Goal: Task Accomplishment & Management: Complete application form

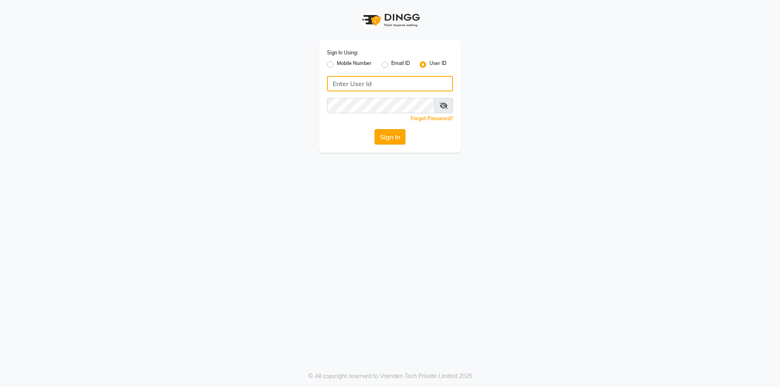
type input "Waves123"
click at [397, 142] on button "Sign In" at bounding box center [389, 136] width 31 height 15
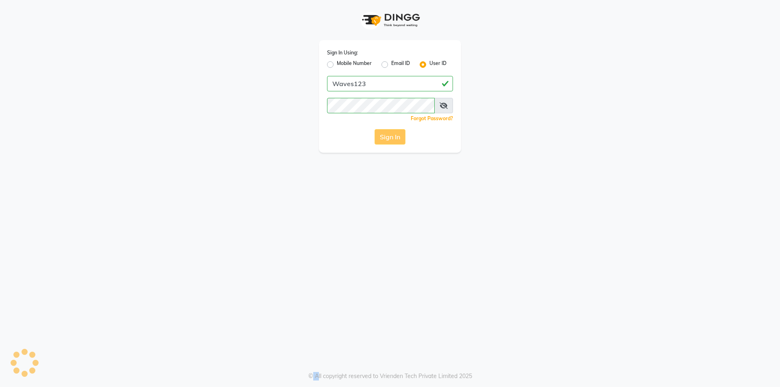
click at [397, 142] on div "Sign In" at bounding box center [390, 136] width 126 height 15
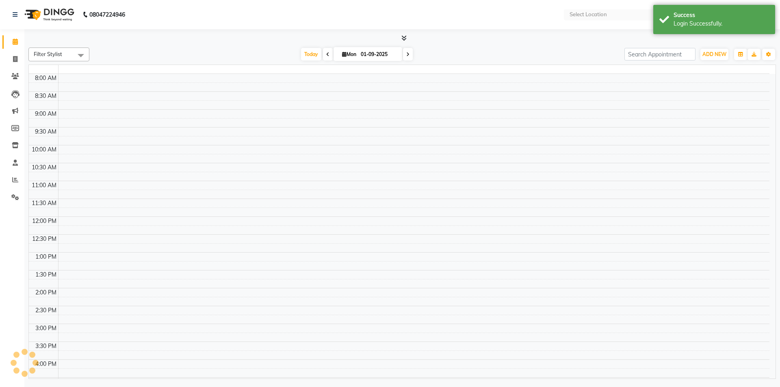
select select "en"
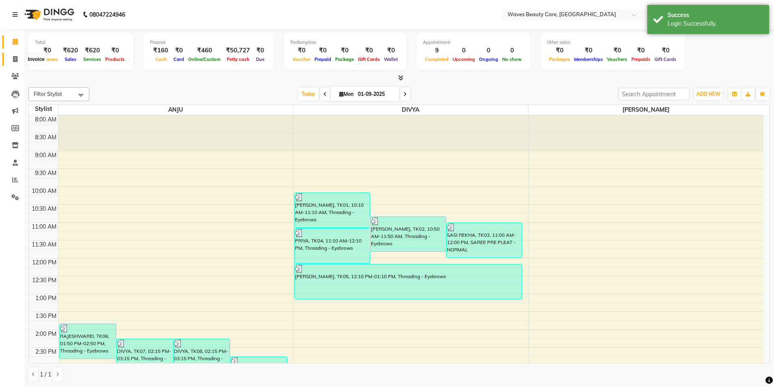
click at [15, 58] on icon at bounding box center [15, 59] width 4 height 6
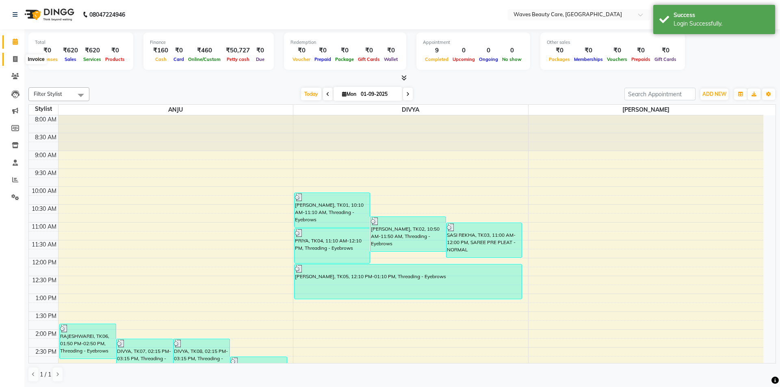
select select "5946"
select select "service"
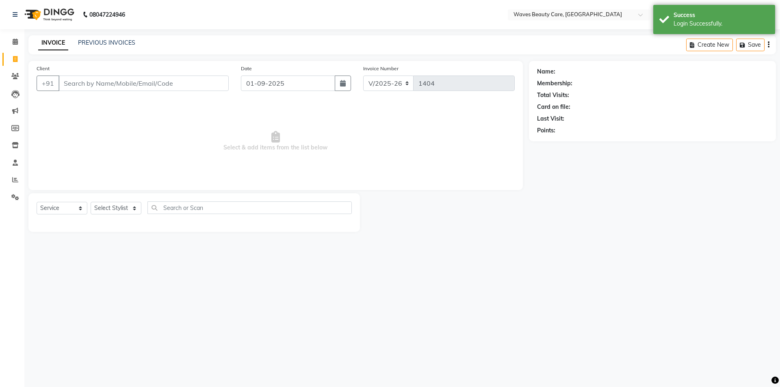
click at [106, 83] on input "Client" at bounding box center [143, 83] width 170 height 15
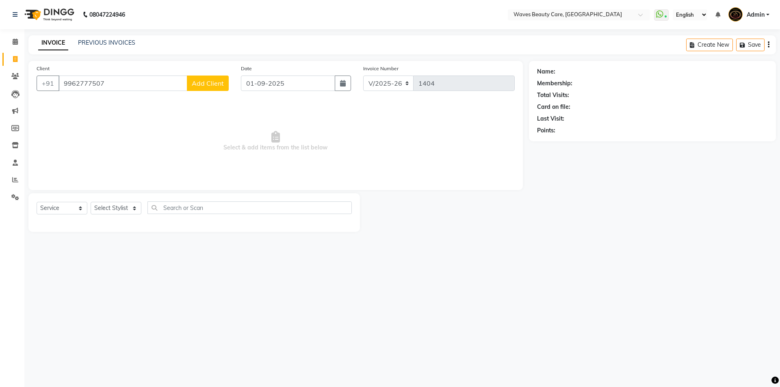
type input "9962777507"
click at [203, 87] on span "Add Client" at bounding box center [208, 83] width 32 height 8
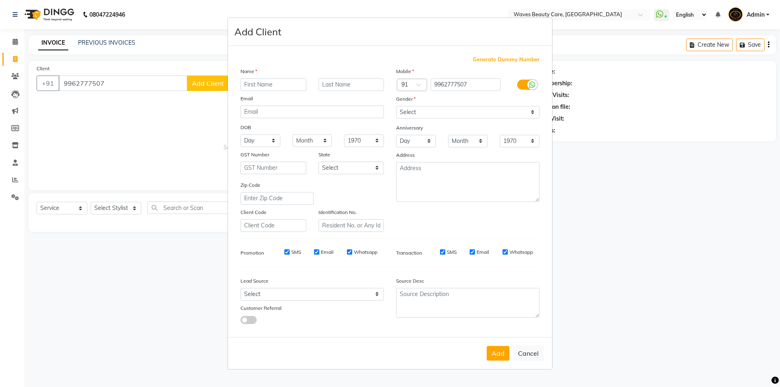
click at [277, 86] on input "text" at bounding box center [273, 84] width 66 height 13
type input "JANANI"
click at [451, 106] on select "Select [DEMOGRAPHIC_DATA] [DEMOGRAPHIC_DATA] Other Prefer Not To Say" at bounding box center [467, 112] width 143 height 13
select select "[DEMOGRAPHIC_DATA]"
click at [396, 106] on select "Select [DEMOGRAPHIC_DATA] [DEMOGRAPHIC_DATA] Other Prefer Not To Say" at bounding box center [467, 112] width 143 height 13
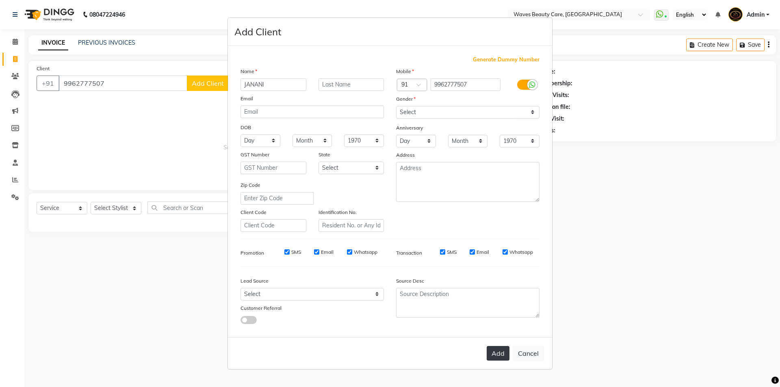
click at [500, 348] on button "Add" at bounding box center [498, 353] width 23 height 15
select select
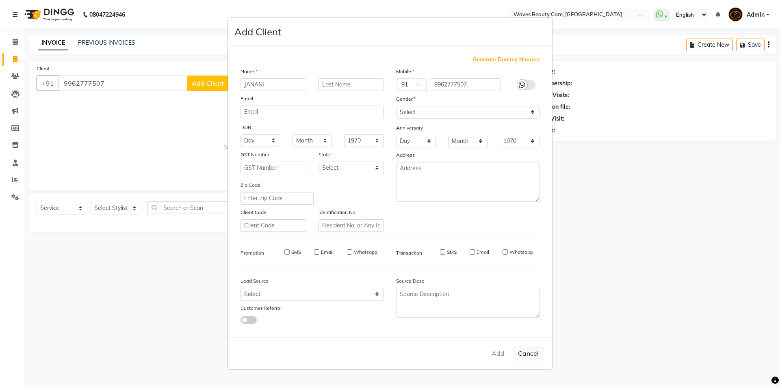
select select
checkbox input "false"
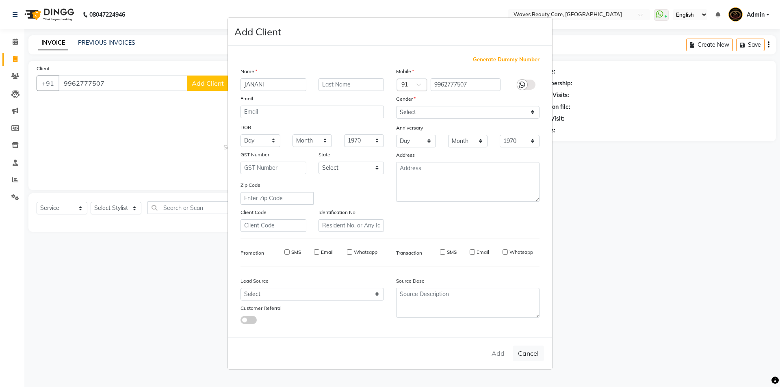
checkbox input "false"
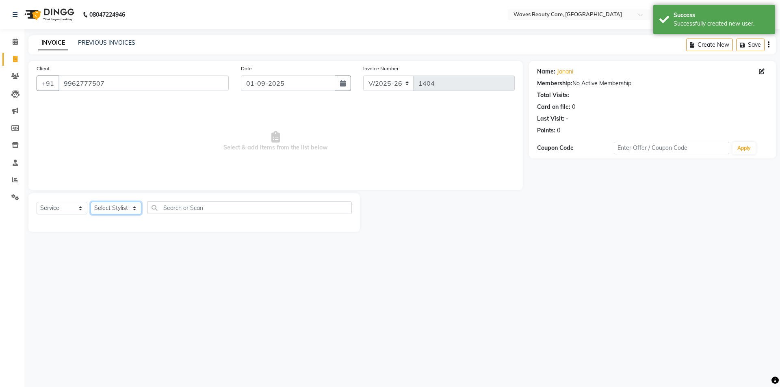
click at [126, 207] on select "Select Stylist ANJU DIVYA Yoganandhi [PERSON_NAME]" at bounding box center [116, 208] width 51 height 13
select select "42275"
click at [91, 202] on select "Select Stylist ANJU DIVYA Yoganandhi [PERSON_NAME]" at bounding box center [116, 208] width 51 height 13
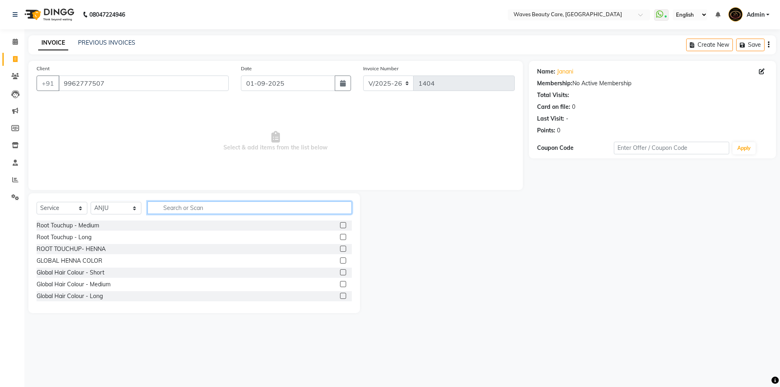
click at [320, 209] on input "text" at bounding box center [249, 207] width 204 height 13
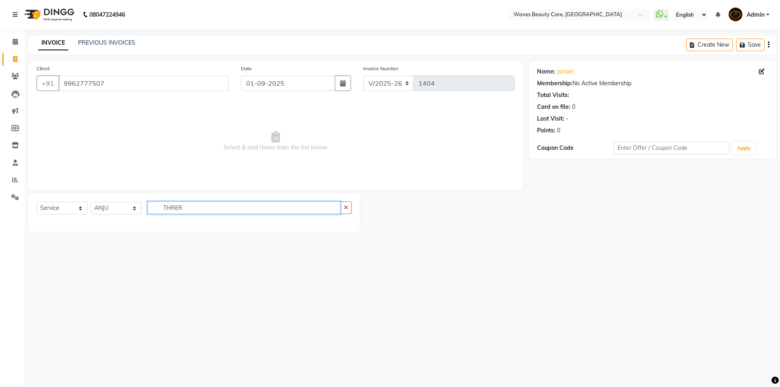
click at [307, 208] on input "THRER" at bounding box center [243, 207] width 193 height 13
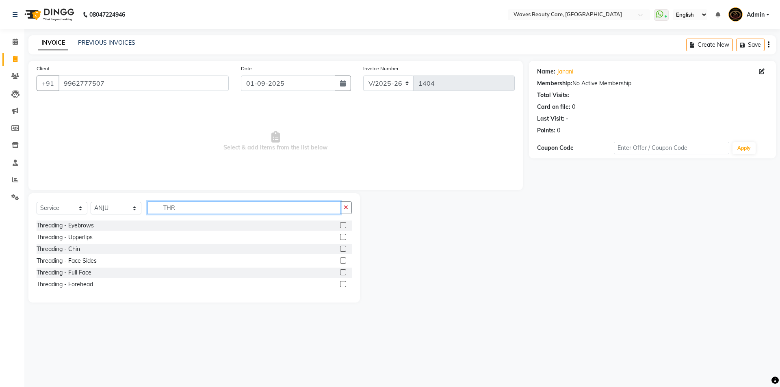
type input "THR"
click at [344, 226] on label at bounding box center [343, 225] width 6 height 6
click at [344, 226] on input "checkbox" at bounding box center [342, 225] width 5 height 5
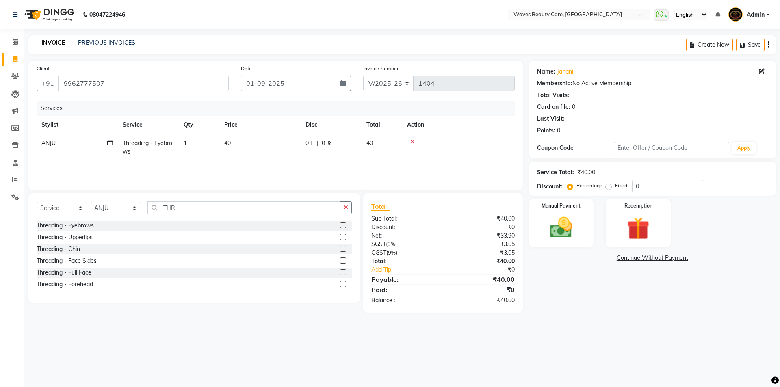
click at [343, 226] on label at bounding box center [343, 225] width 6 height 6
click at [343, 226] on input "checkbox" at bounding box center [342, 225] width 5 height 5
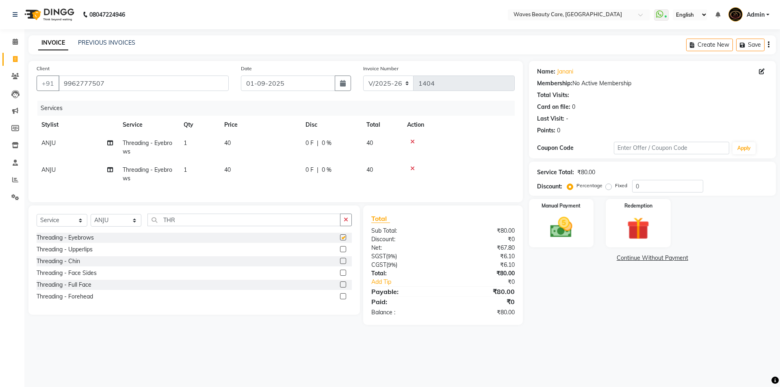
checkbox input "false"
click at [54, 164] on td "ANJU" at bounding box center [77, 174] width 81 height 27
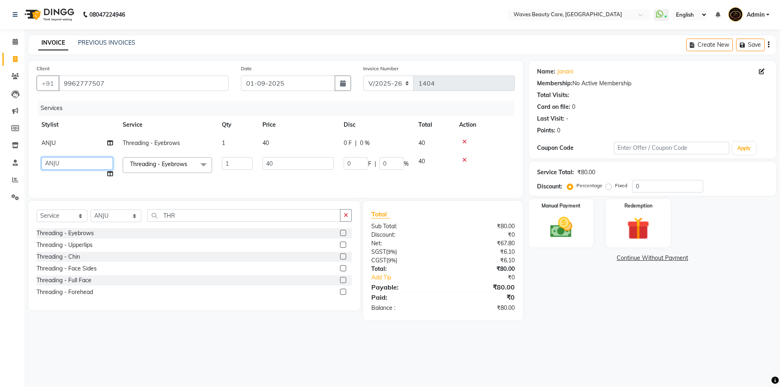
click at [79, 162] on select "ANJU DIVYA [PERSON_NAME]" at bounding box center [76, 163] width 71 height 13
click at [88, 158] on select "ANJU DIVYA [PERSON_NAME]" at bounding box center [76, 163] width 71 height 13
click at [91, 160] on select "ANJU DIVYA [PERSON_NAME]" at bounding box center [76, 163] width 71 height 13
select select "42426"
click at [580, 227] on img at bounding box center [561, 227] width 38 height 27
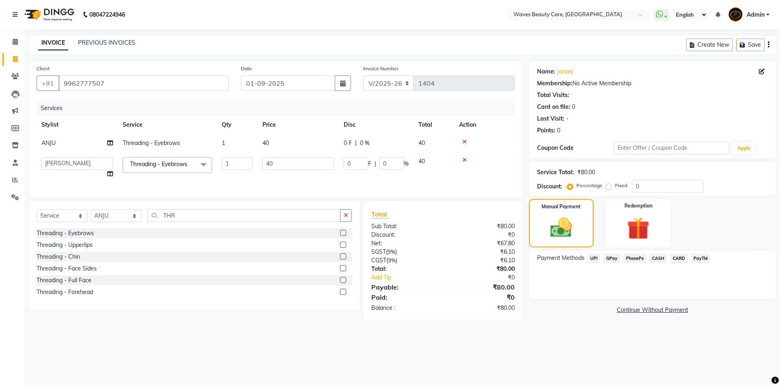
click at [656, 257] on span "CASH" at bounding box center [657, 258] width 17 height 9
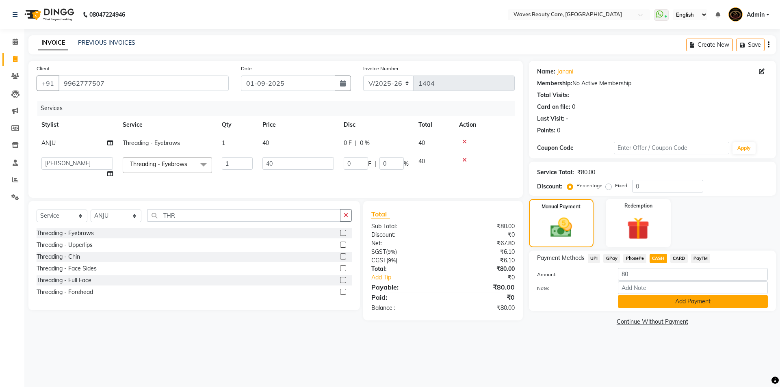
click at [654, 305] on button "Add Payment" at bounding box center [693, 301] width 150 height 13
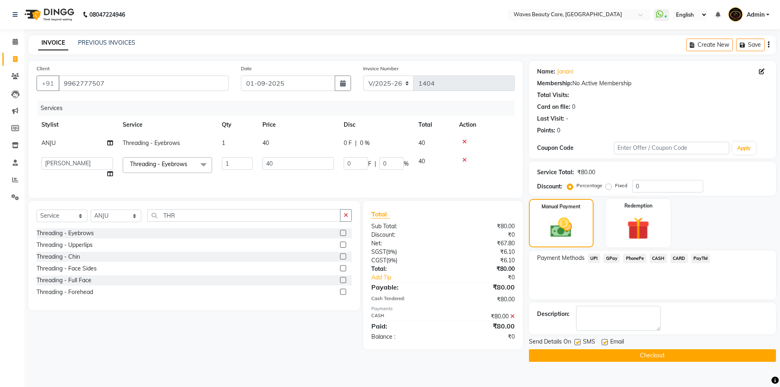
click at [645, 368] on main "INVOICE PREVIOUS INVOICES Create New Save Client [PHONE_NUMBER] Date [DATE] Inv…" at bounding box center [401, 204] width 755 height 339
click at [650, 359] on button "Checkout" at bounding box center [652, 355] width 247 height 13
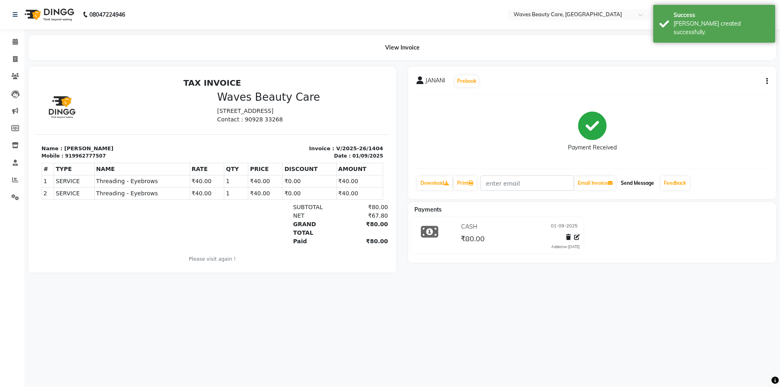
click at [637, 182] on button "Send Message" at bounding box center [637, 183] width 40 height 14
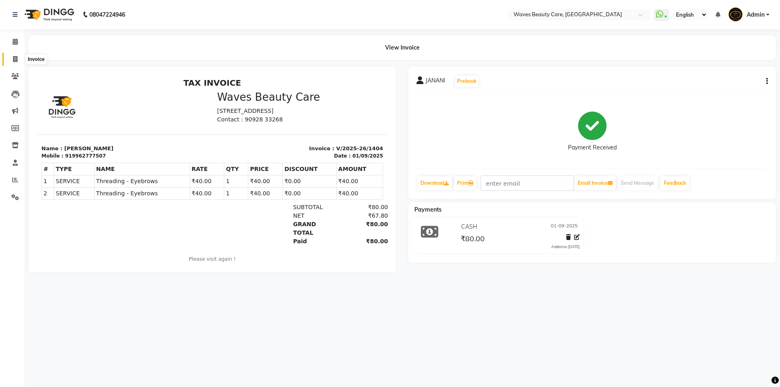
click at [15, 60] on icon at bounding box center [15, 59] width 4 height 6
select select "service"
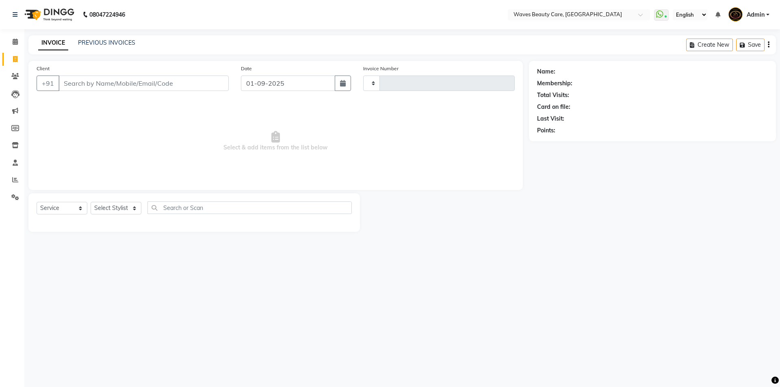
type input "1405"
select select "5946"
click at [196, 84] on input "Client" at bounding box center [143, 83] width 170 height 15
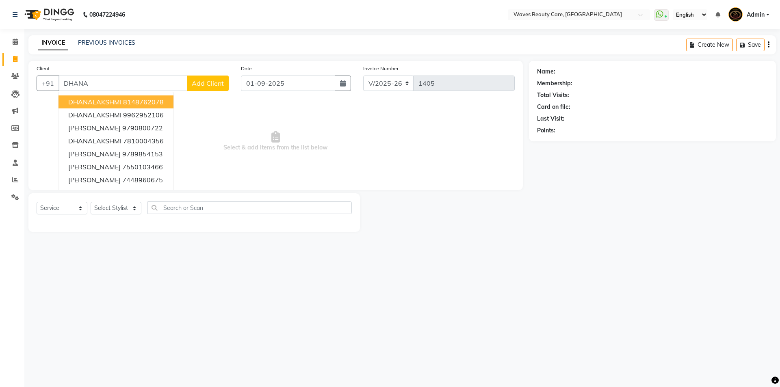
click at [139, 103] on ngb-highlight "8148762078" at bounding box center [143, 102] width 41 height 8
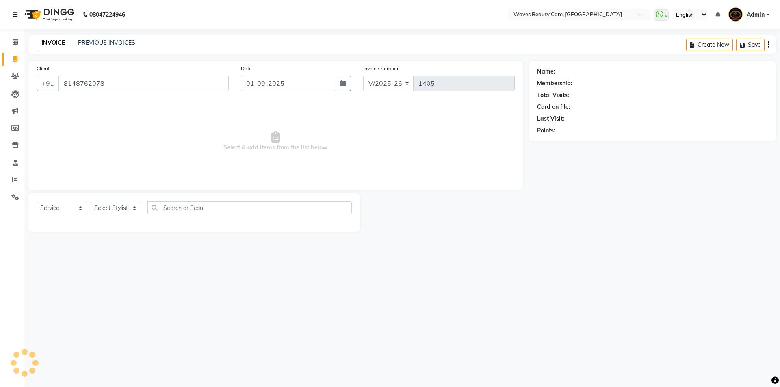
type input "8148762078"
drag, startPoint x: 130, startPoint y: 204, endPoint x: 143, endPoint y: 229, distance: 28.2
click at [143, 229] on div "Select Service Product Membership Package Voucher Prepaid Gift Card Select Styl…" at bounding box center [193, 212] width 331 height 39
select select "42275"
click at [91, 202] on select "Select Stylist ANJU DIVYA Yoganandhi [PERSON_NAME]" at bounding box center [116, 208] width 51 height 13
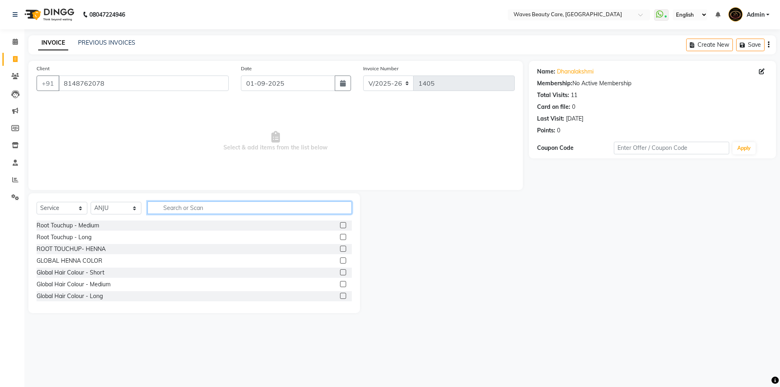
click at [173, 209] on input "text" at bounding box center [249, 207] width 204 height 13
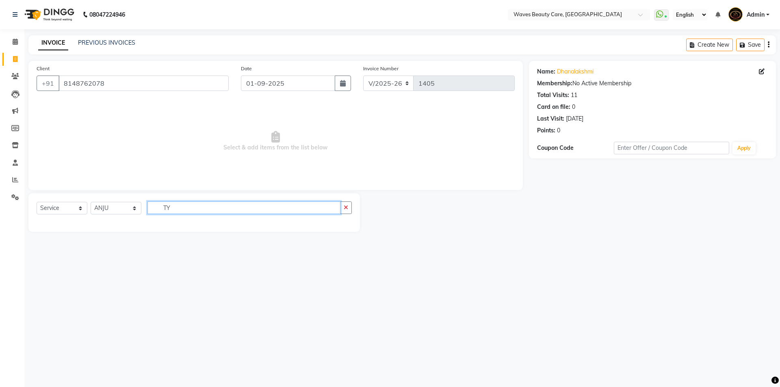
type input "T"
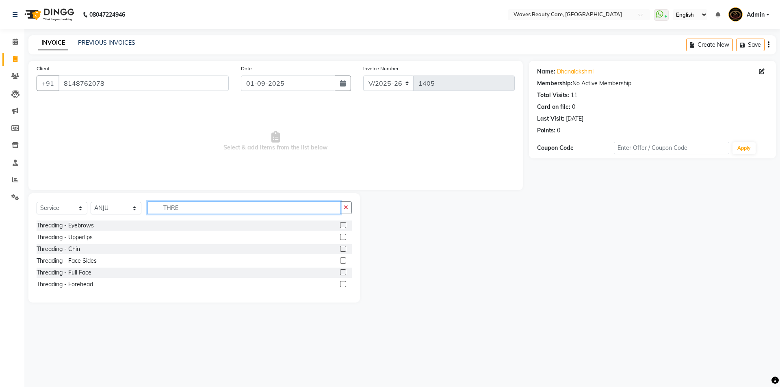
type input "THRE"
click at [344, 224] on label at bounding box center [343, 225] width 6 height 6
click at [344, 224] on input "checkbox" at bounding box center [342, 225] width 5 height 5
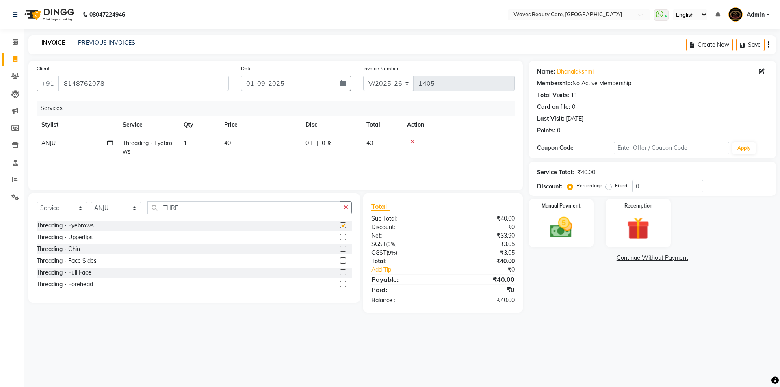
checkbox input "false"
click at [550, 220] on img at bounding box center [561, 227] width 38 height 27
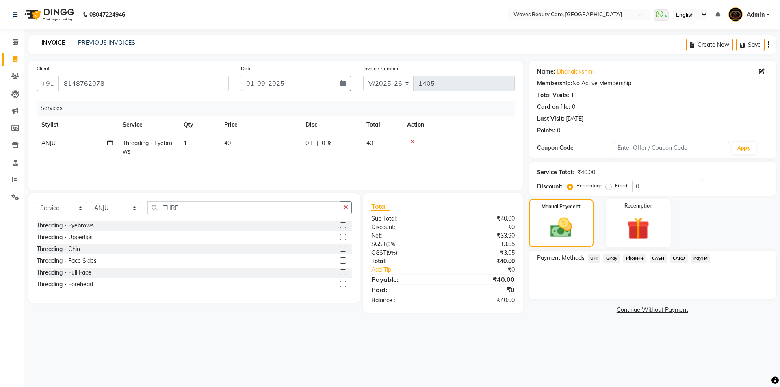
click at [611, 257] on span "GPay" at bounding box center [611, 258] width 17 height 9
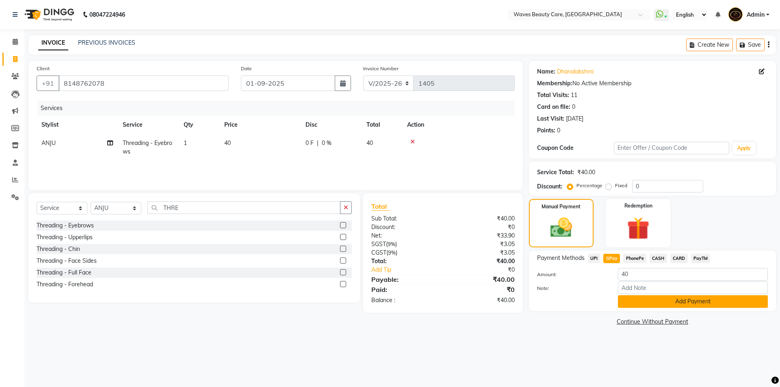
click at [635, 301] on button "Add Payment" at bounding box center [693, 301] width 150 height 13
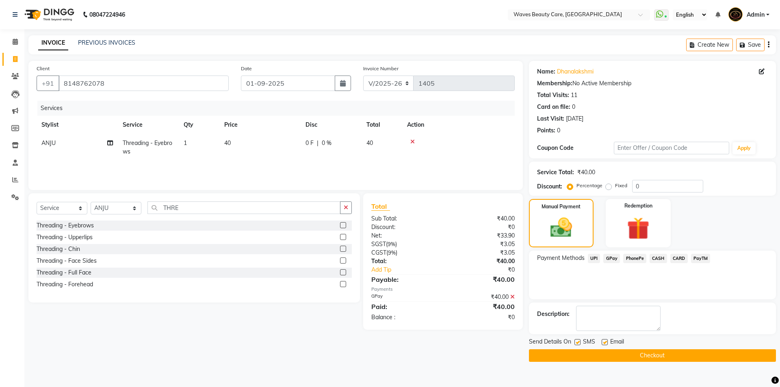
click at [669, 352] on button "Checkout" at bounding box center [652, 355] width 247 height 13
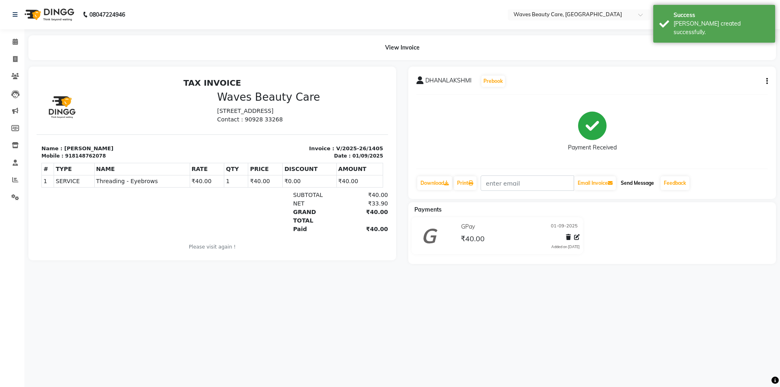
click at [647, 188] on button "Send Message" at bounding box center [637, 183] width 40 height 14
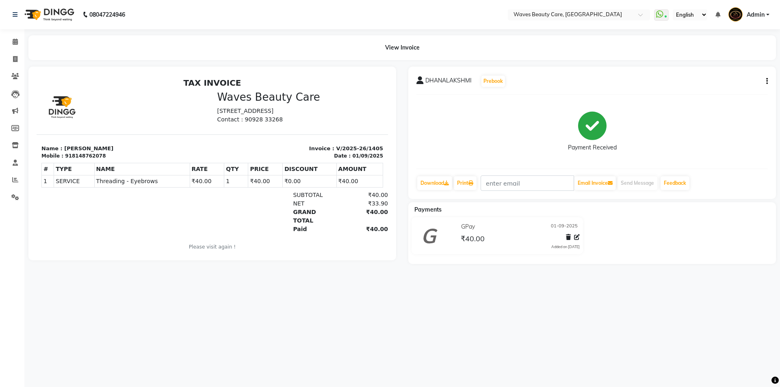
click at [102, 243] on p "Please visit again !" at bounding box center [212, 246] width 342 height 7
click at [19, 58] on span at bounding box center [15, 59] width 14 height 9
select select "service"
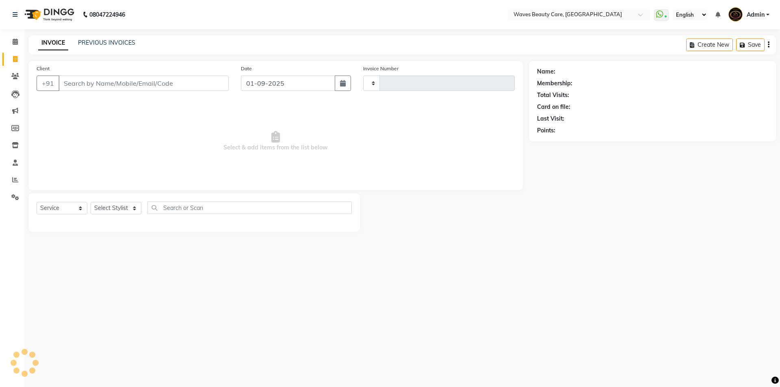
type input "1406"
select select "5946"
click at [102, 82] on input "Client" at bounding box center [143, 83] width 170 height 15
type input "9176158672"
click at [203, 90] on button "Add Client" at bounding box center [208, 83] width 42 height 15
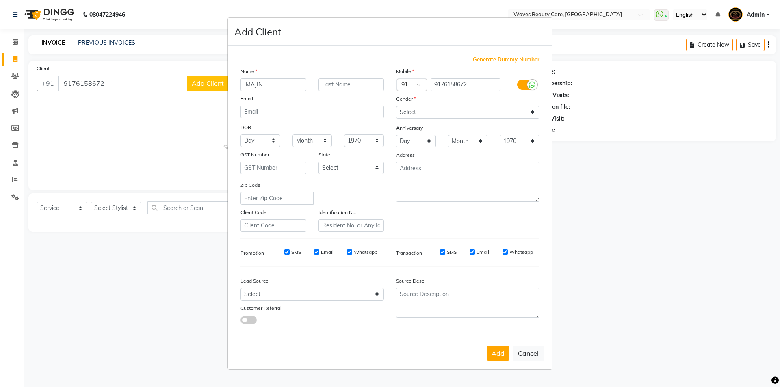
type input "IMAJIN"
click at [498, 109] on select "Select [DEMOGRAPHIC_DATA] [DEMOGRAPHIC_DATA] Other Prefer Not To Say" at bounding box center [467, 112] width 143 height 13
select select "[DEMOGRAPHIC_DATA]"
click at [396, 106] on select "Select [DEMOGRAPHIC_DATA] [DEMOGRAPHIC_DATA] Other Prefer Not To Say" at bounding box center [467, 112] width 143 height 13
click at [500, 355] on button "Add" at bounding box center [498, 353] width 23 height 15
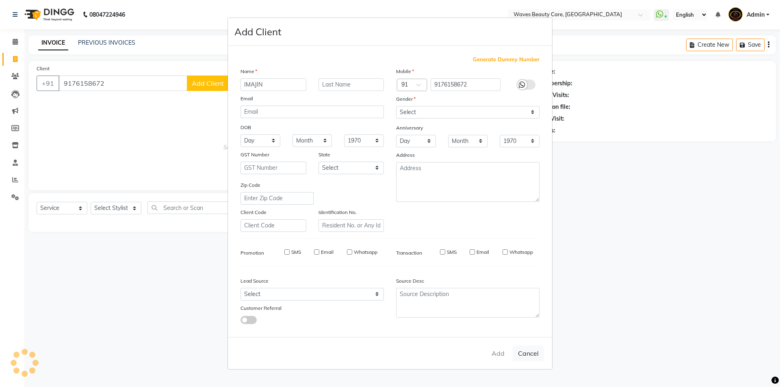
select select
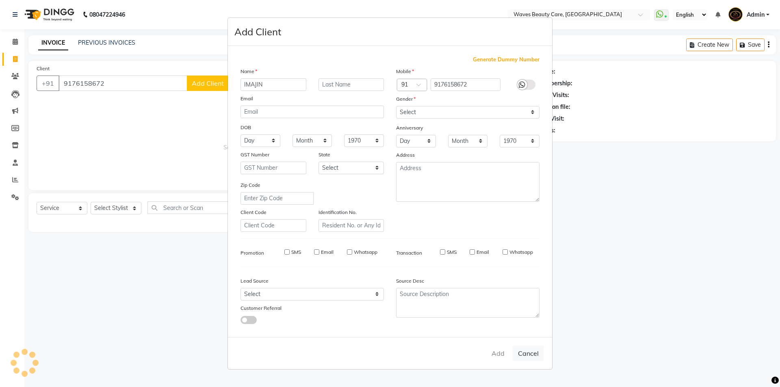
select select
checkbox input "false"
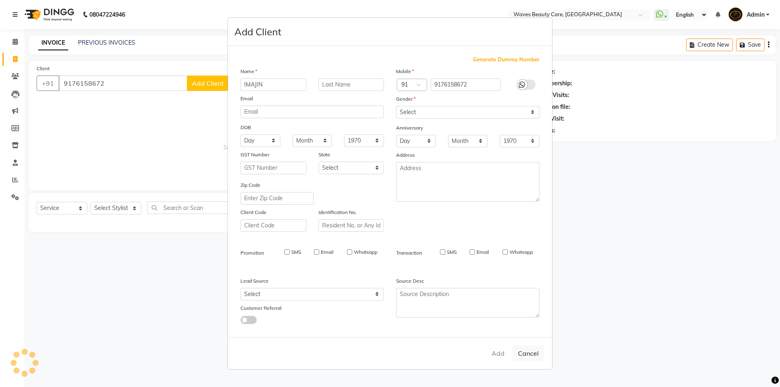
checkbox input "false"
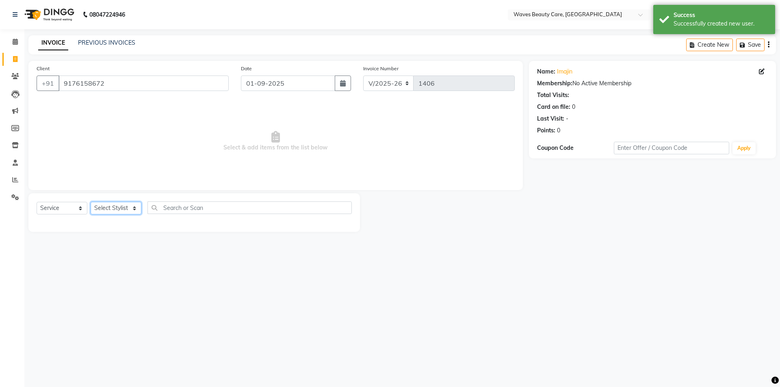
click at [110, 214] on select "Select Stylist ANJU DIVYA Yoganandhi [PERSON_NAME]" at bounding box center [116, 208] width 51 height 13
select select "42275"
click at [91, 202] on select "Select Stylist ANJU DIVYA Yoganandhi [PERSON_NAME]" at bounding box center [116, 208] width 51 height 13
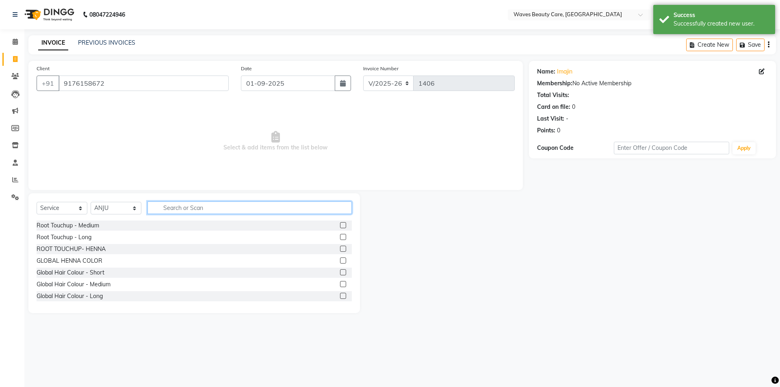
click at [167, 205] on input "text" at bounding box center [249, 207] width 204 height 13
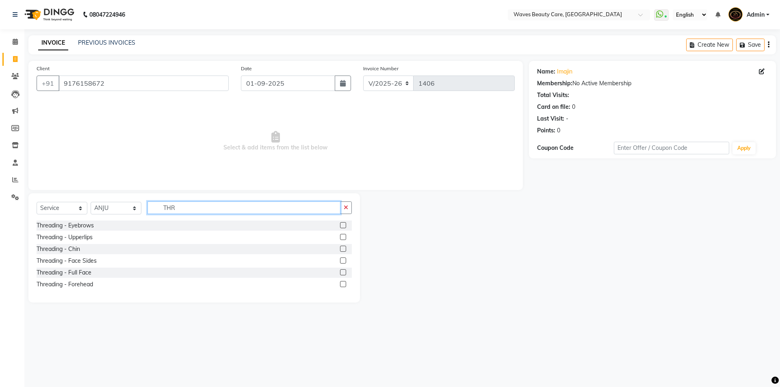
type input "THR"
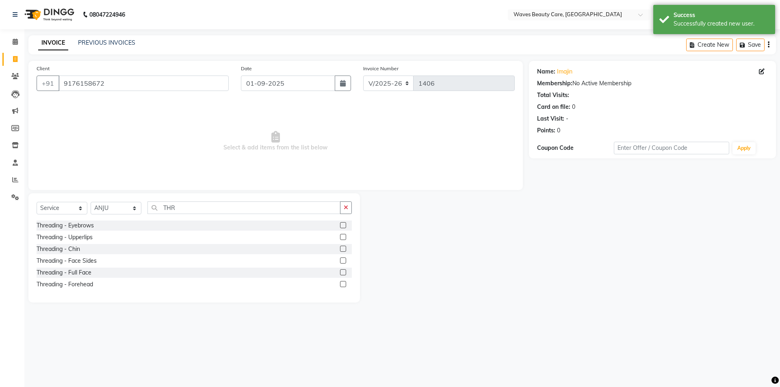
click at [345, 224] on label at bounding box center [343, 225] width 6 height 6
click at [345, 224] on input "checkbox" at bounding box center [342, 225] width 5 height 5
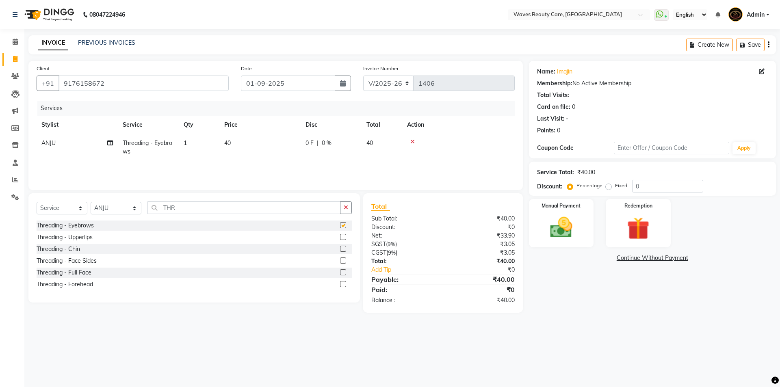
checkbox input "false"
click at [544, 229] on img at bounding box center [561, 227] width 38 height 27
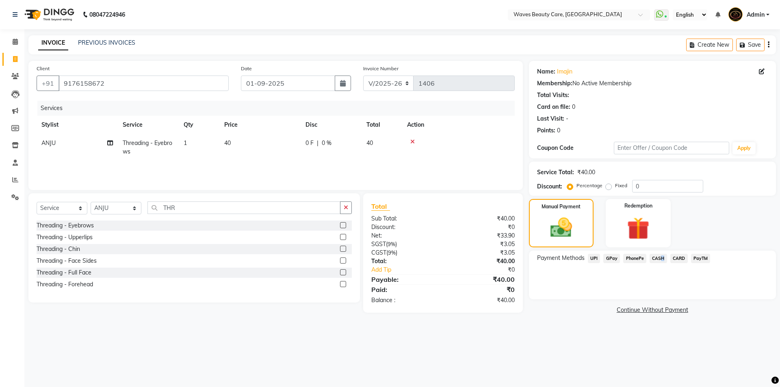
click at [659, 260] on span "CASH" at bounding box center [657, 258] width 17 height 9
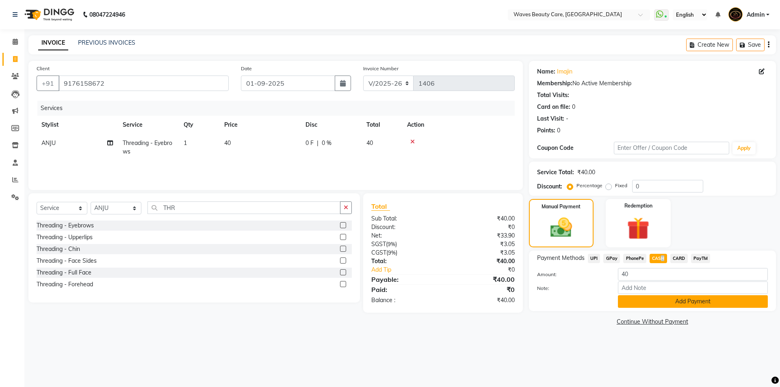
click at [668, 304] on button "Add Payment" at bounding box center [693, 301] width 150 height 13
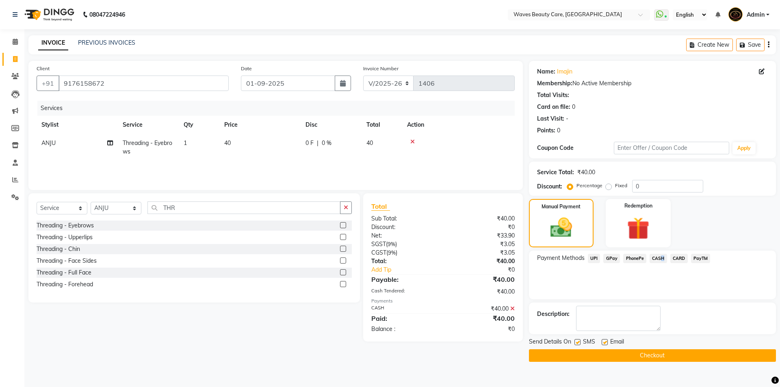
click at [652, 351] on button "Checkout" at bounding box center [652, 355] width 247 height 13
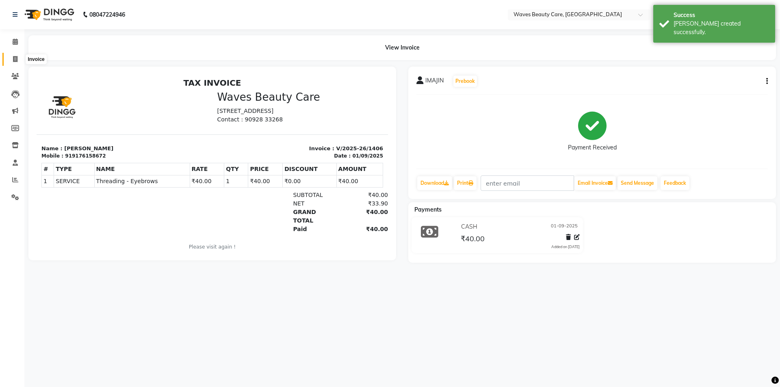
click at [15, 59] on icon at bounding box center [15, 59] width 4 height 6
select select "service"
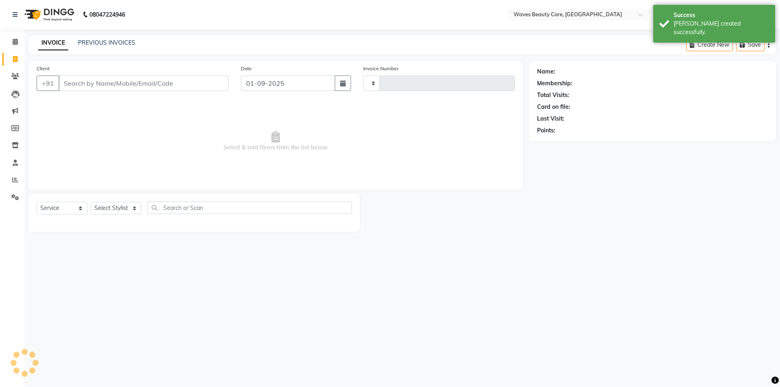
type input "1407"
select select "5946"
click at [99, 78] on input "Client" at bounding box center [143, 83] width 170 height 15
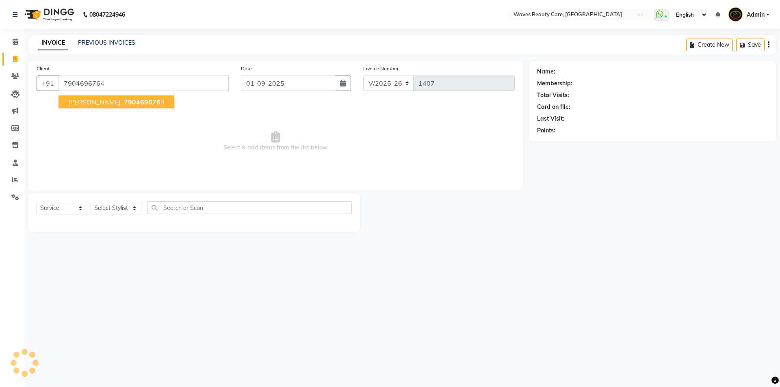
type input "7904696764"
click at [124, 103] on span "790469676" at bounding box center [142, 102] width 37 height 8
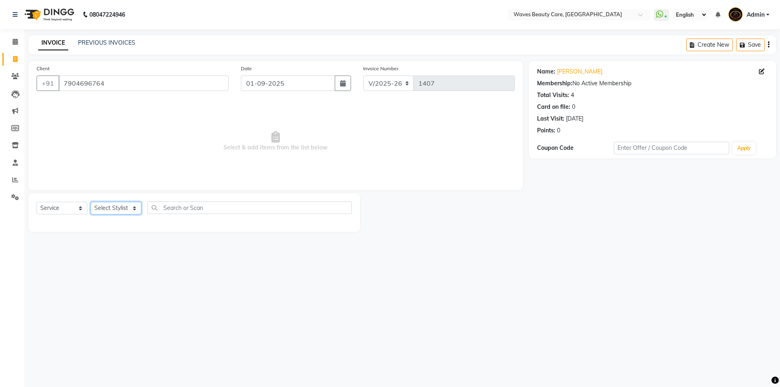
click at [117, 208] on select "Select Stylist ANJU DIVYA Yoganandhi [PERSON_NAME]" at bounding box center [116, 208] width 51 height 13
select select "66638"
click at [91, 202] on select "Select Stylist ANJU DIVYA Yoganandhi [PERSON_NAME]" at bounding box center [116, 208] width 51 height 13
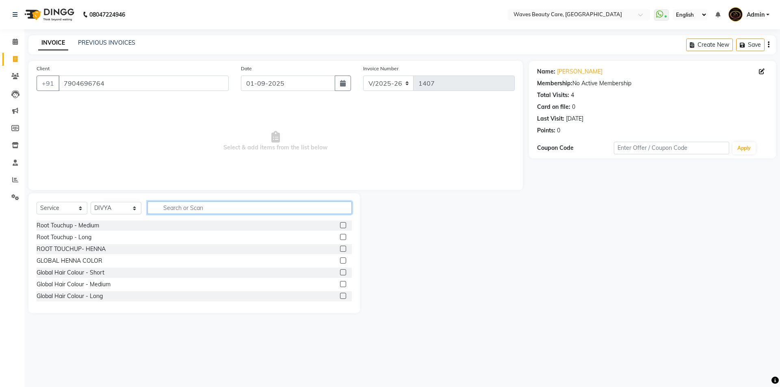
click at [183, 206] on input "text" at bounding box center [249, 207] width 204 height 13
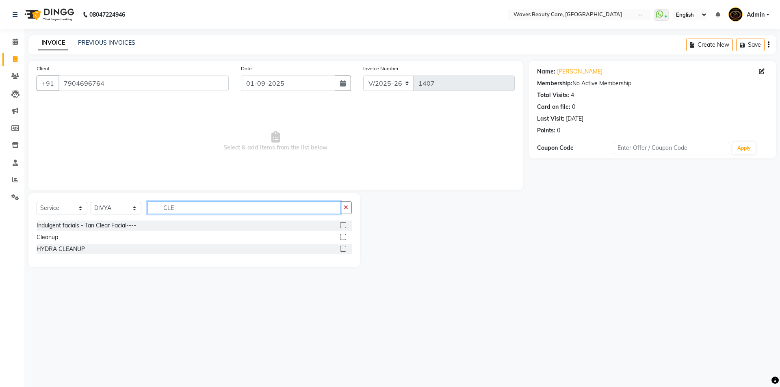
type input "CLE"
click at [344, 238] on label at bounding box center [343, 237] width 6 height 6
click at [344, 238] on input "checkbox" at bounding box center [342, 237] width 5 height 5
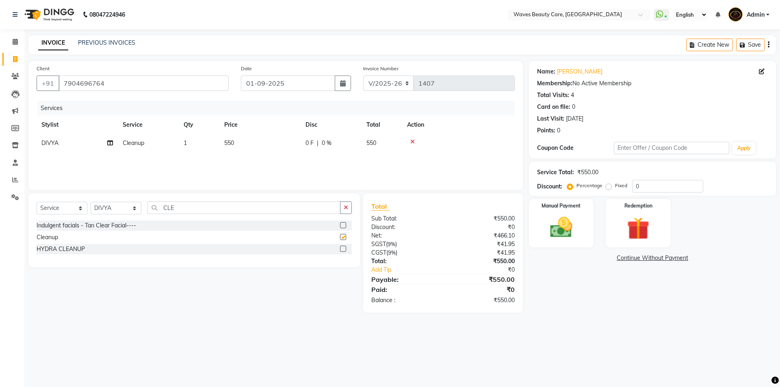
checkbox input "false"
click at [308, 211] on input "CLE" at bounding box center [243, 207] width 193 height 13
type input "C"
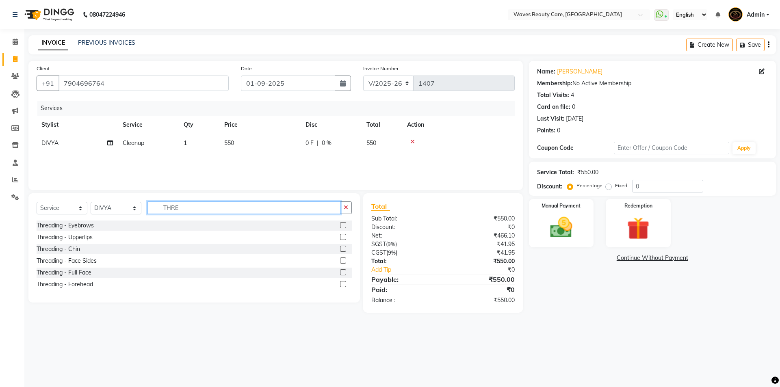
type input "THRE"
click at [340, 224] on label at bounding box center [343, 225] width 6 height 6
click at [340, 224] on input "checkbox" at bounding box center [342, 225] width 5 height 5
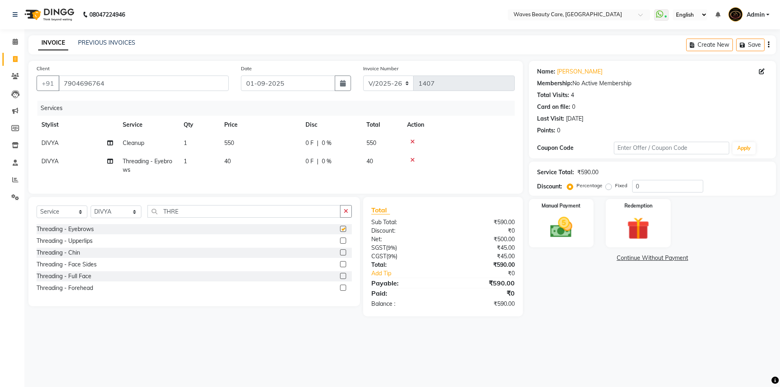
checkbox input "false"
click at [242, 139] on td "550" at bounding box center [259, 143] width 81 height 18
select select "66638"
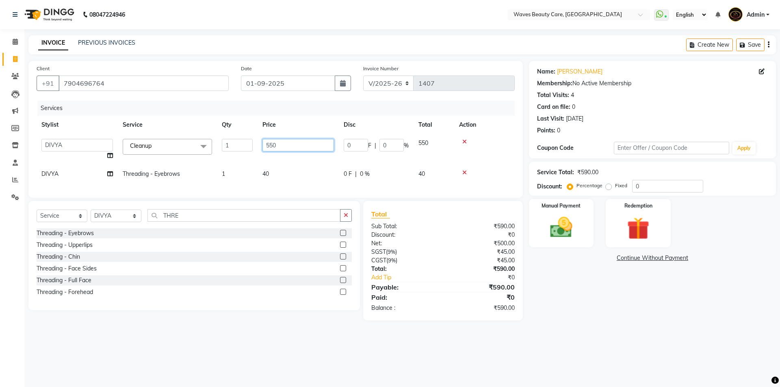
click at [290, 145] on input "550" at bounding box center [297, 145] width 71 height 13
type input "5"
type input "500"
click at [555, 218] on img at bounding box center [561, 227] width 38 height 27
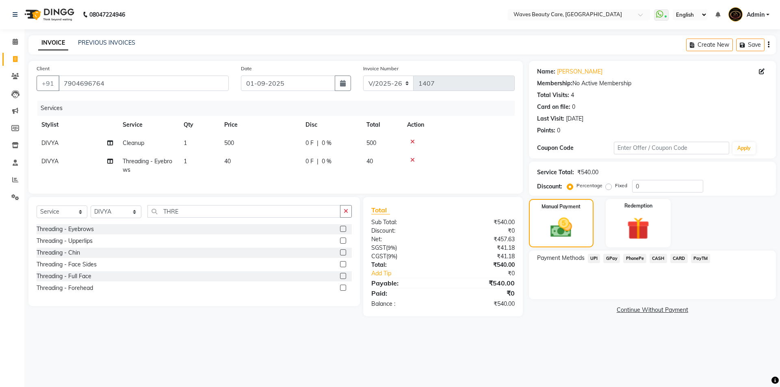
click at [257, 143] on td "500" at bounding box center [259, 143] width 81 height 18
select select "66638"
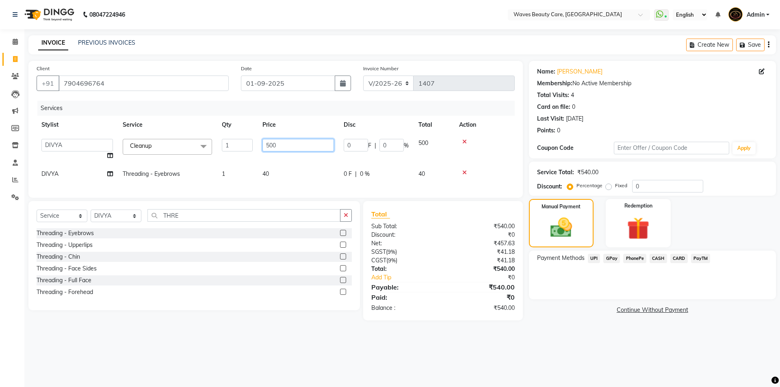
click at [286, 141] on input "500" at bounding box center [297, 145] width 71 height 13
type input "5"
type input "550"
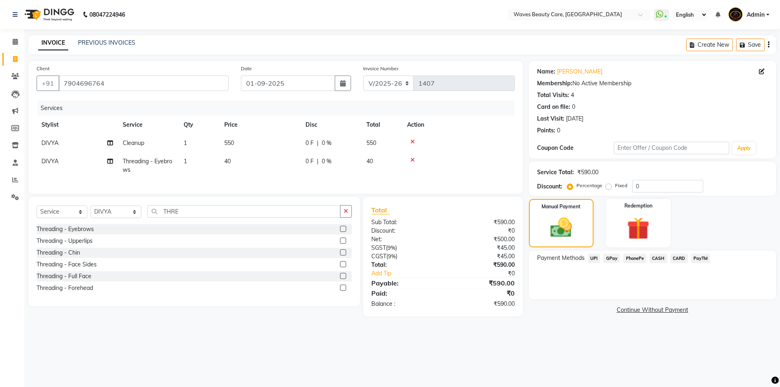
click at [332, 139] on div "0 F | 0 %" at bounding box center [330, 143] width 51 height 9
select select "66638"
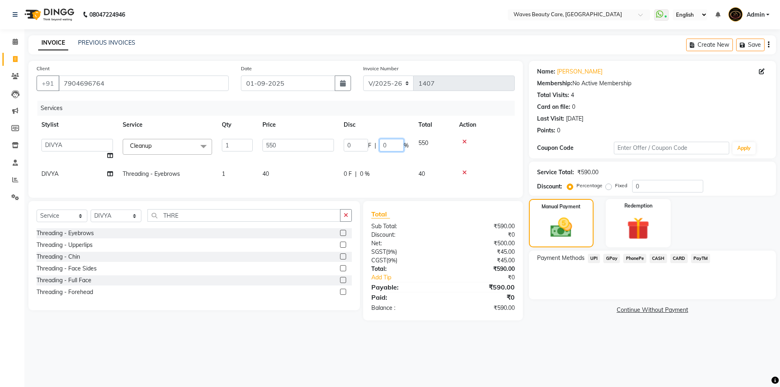
click at [390, 143] on input "0" at bounding box center [391, 145] width 24 height 13
type input "010"
click at [561, 301] on div "Name: [PERSON_NAME] Membership: No Active Membership Total Visits: 4 Card on fi…" at bounding box center [655, 191] width 253 height 260
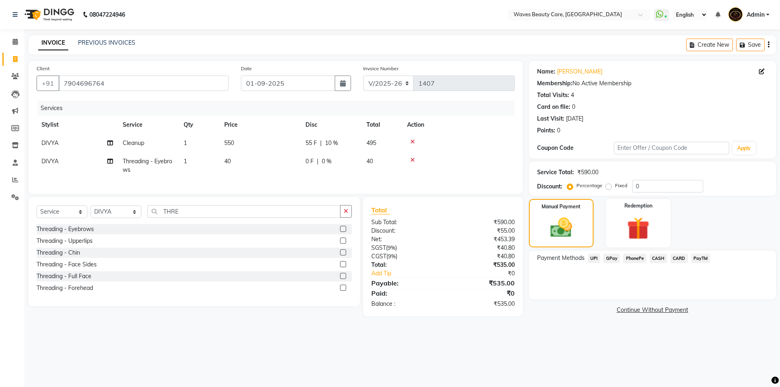
click at [335, 143] on span "10 %" at bounding box center [331, 143] width 13 height 9
select select "66638"
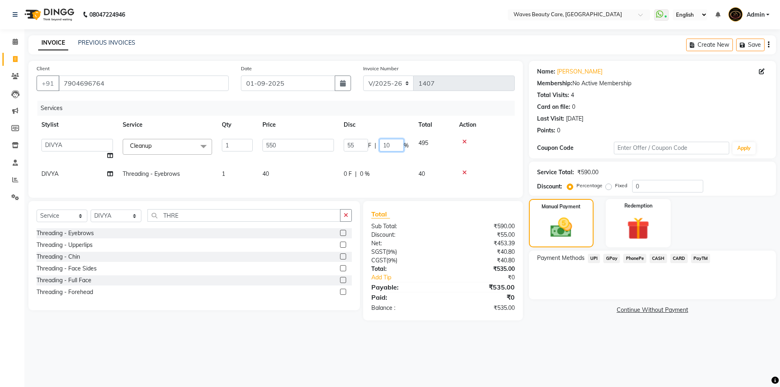
click at [396, 145] on input "10" at bounding box center [391, 145] width 24 height 13
type input "1"
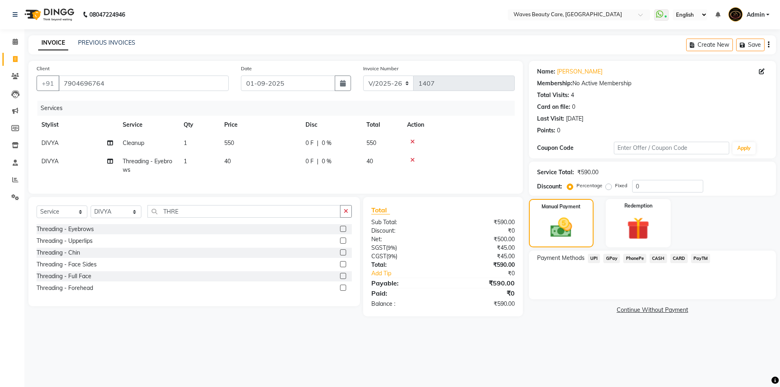
click at [285, 163] on tbody "DIVYA Cleanup 1 550 0 F | 0 % 550 DIVYA Threading - Eyebrows 1 40 0 F | 0 % 40" at bounding box center [276, 156] width 478 height 45
click at [236, 134] on td "550" at bounding box center [259, 143] width 81 height 18
select select "66638"
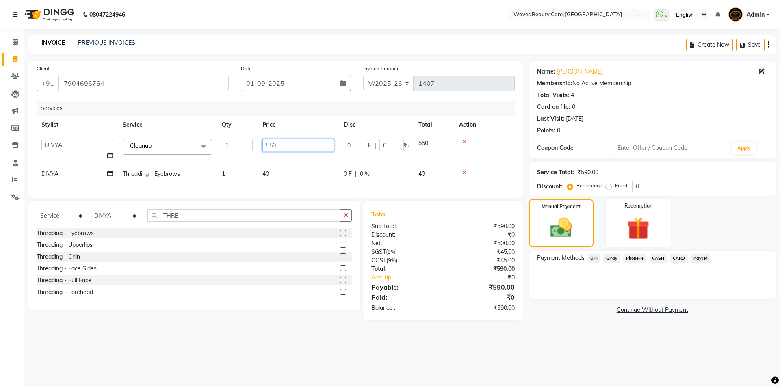
click at [279, 144] on input "550" at bounding box center [297, 145] width 71 height 13
type input "500"
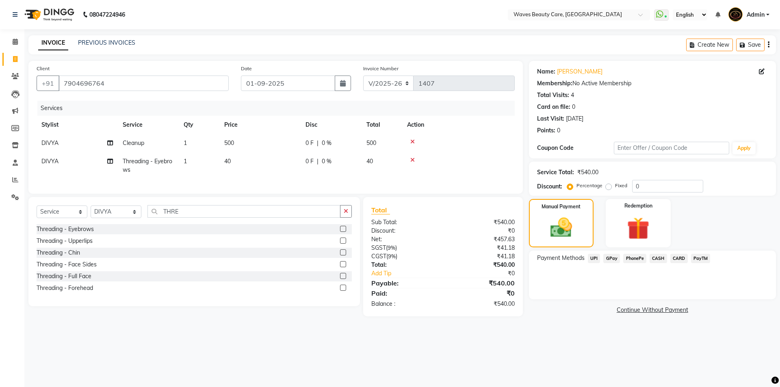
click at [298, 183] on div "Services Stylist Service Qty Price Disc Total Action DIVYA Cleanup 1 500 0 F | …" at bounding box center [276, 143] width 478 height 85
click at [660, 259] on span "CASH" at bounding box center [657, 258] width 17 height 9
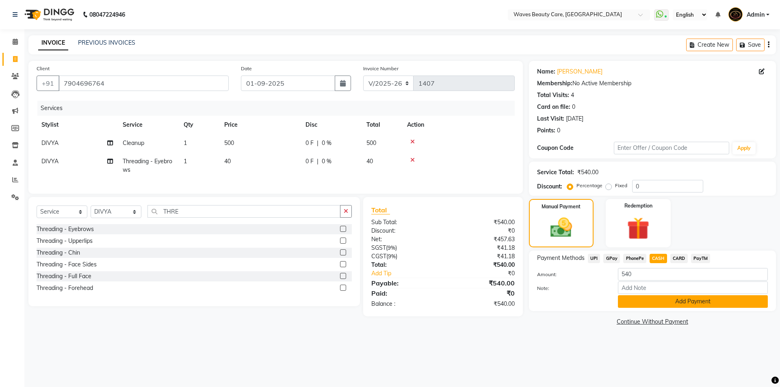
click at [654, 303] on button "Add Payment" at bounding box center [693, 301] width 150 height 13
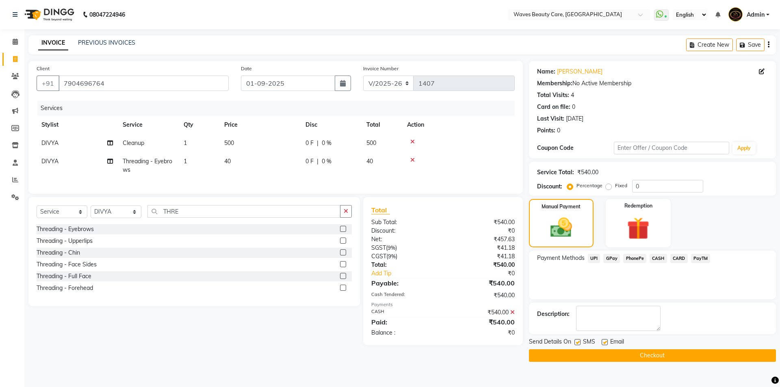
click at [639, 354] on button "Checkout" at bounding box center [652, 355] width 247 height 13
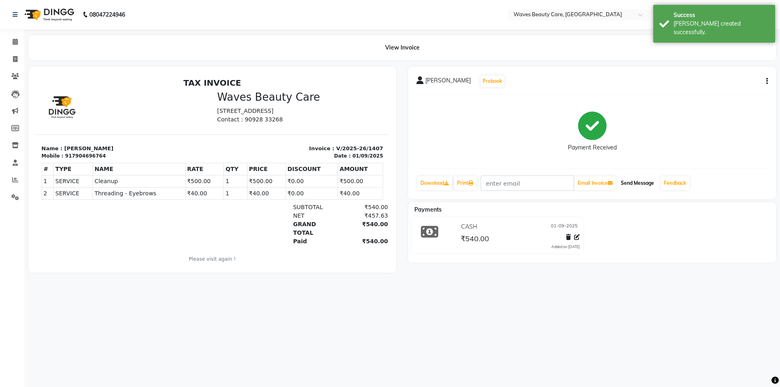
click at [639, 186] on button "Send Message" at bounding box center [637, 183] width 40 height 14
click at [15, 60] on icon at bounding box center [15, 59] width 4 height 6
select select "5946"
select select "service"
